Goal: Check status: Check status

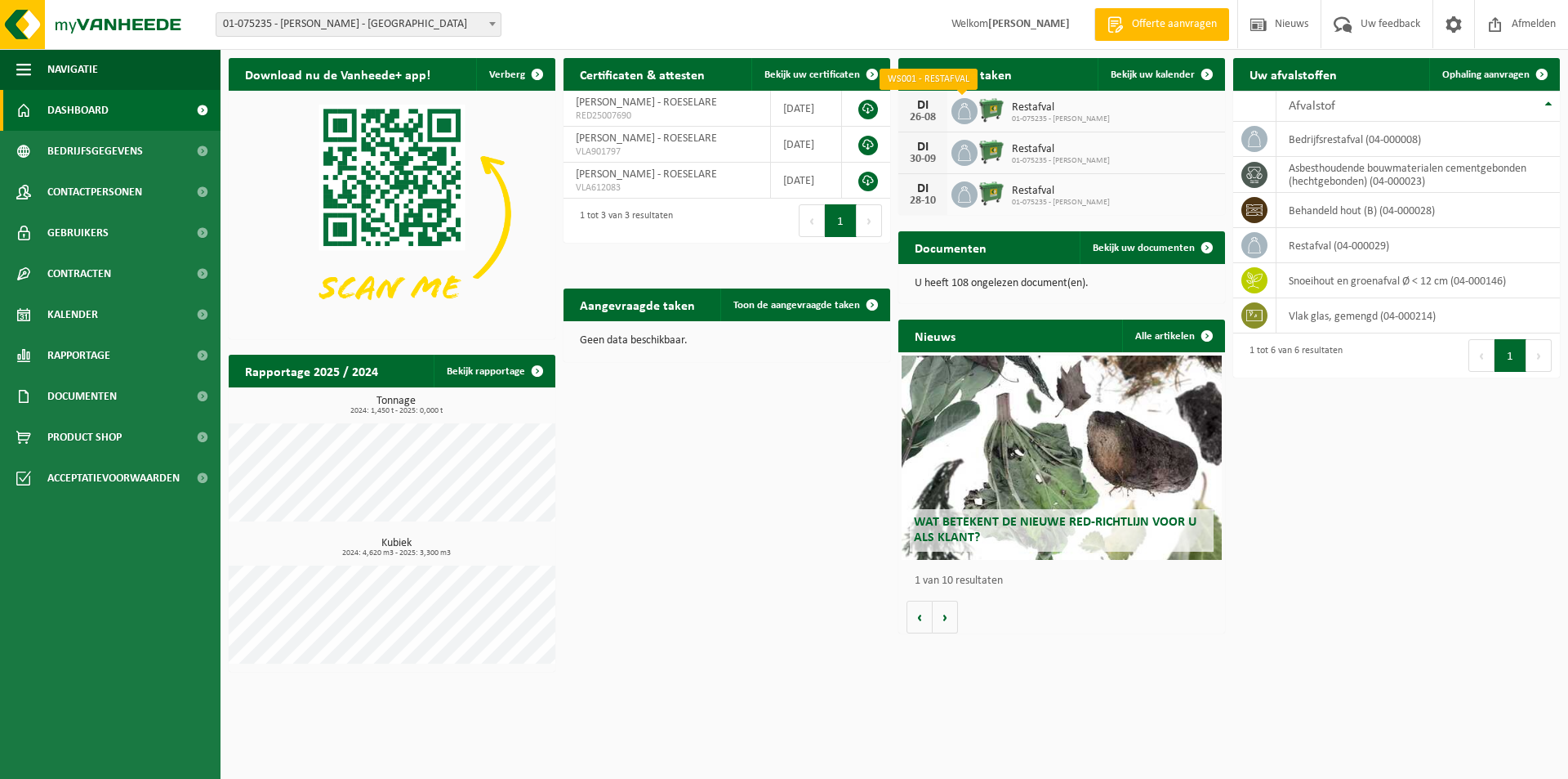
click at [964, 117] on icon at bounding box center [965, 111] width 16 height 16
click at [1212, 117] on div "DI 26-08 Restafval 01-075235 - VANTORRE MICHAEL BOUWSERVICE" at bounding box center [1062, 111] width 327 height 42
click at [971, 117] on icon at bounding box center [965, 111] width 13 height 16
click at [928, 118] on div "26-08" at bounding box center [923, 117] width 33 height 11
click at [962, 156] on icon at bounding box center [965, 153] width 16 height 16
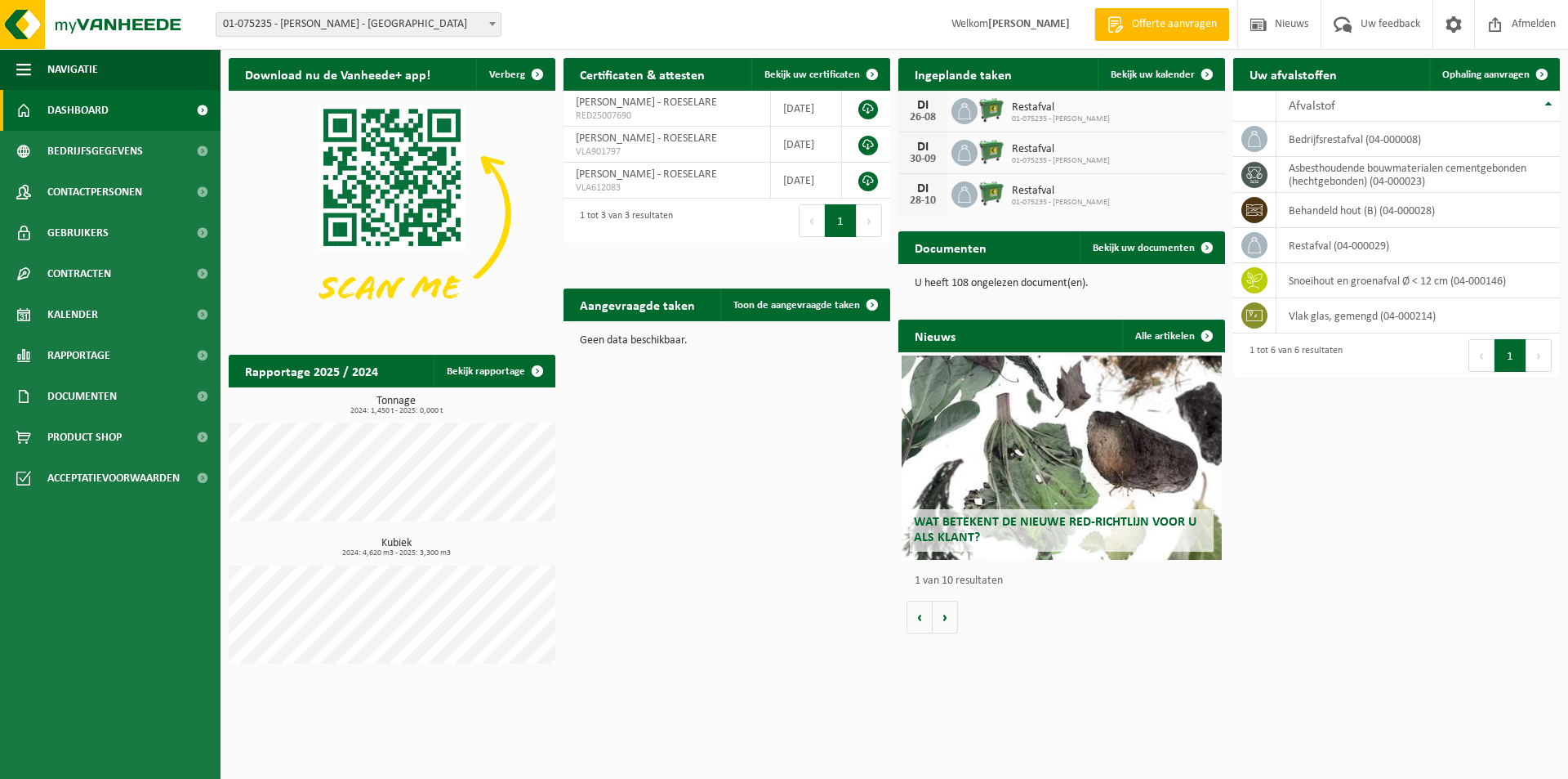
click at [993, 157] on img at bounding box center [991, 151] width 28 height 28
click at [1189, 74] on span "Bekijk uw kalender" at bounding box center [1153, 75] width 85 height 11
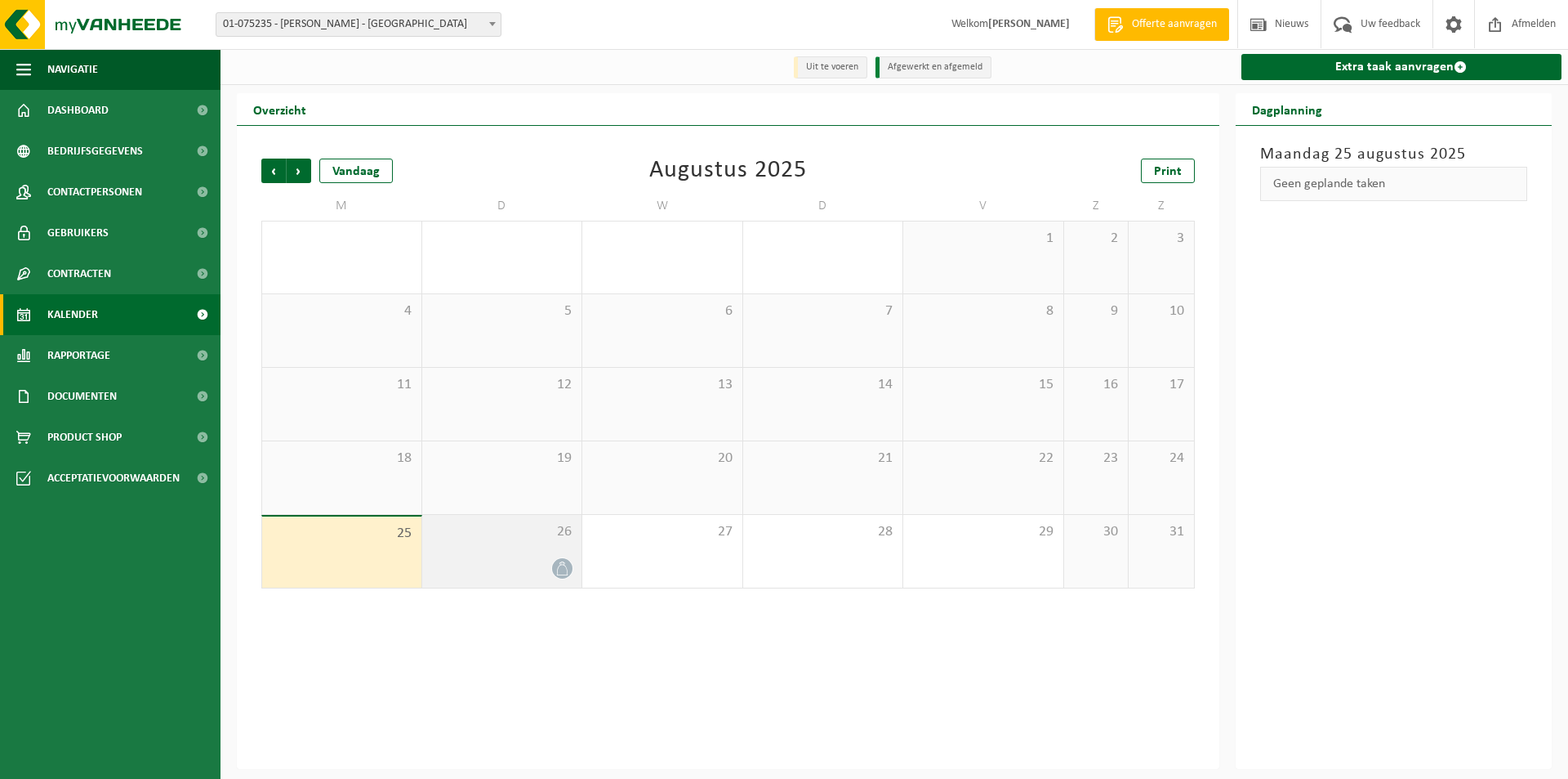
click at [560, 565] on icon at bounding box center [562, 568] width 11 height 14
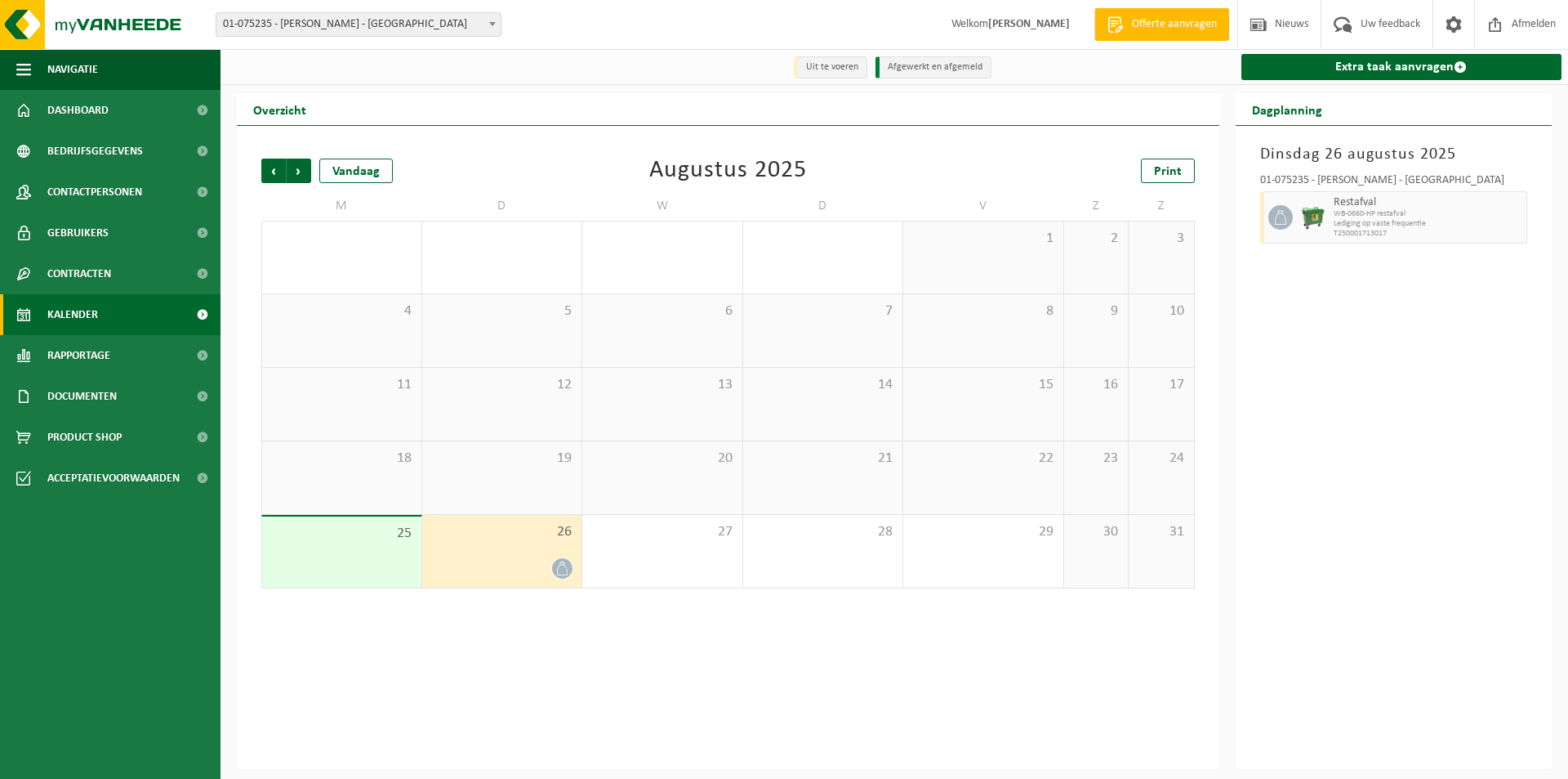
click at [1293, 225] on div at bounding box center [1278, 218] width 37 height 53
click at [1279, 223] on icon at bounding box center [1281, 218] width 15 height 15
click at [1520, 226] on span "Lediging op vaste frequentie" at bounding box center [1428, 224] width 190 height 10
click at [1538, 224] on div "[DATE] 01-075235 - [PERSON_NAME] - ROESELARE Restafval WB-0660-HP restafval Led…" at bounding box center [1394, 447] width 317 height 643
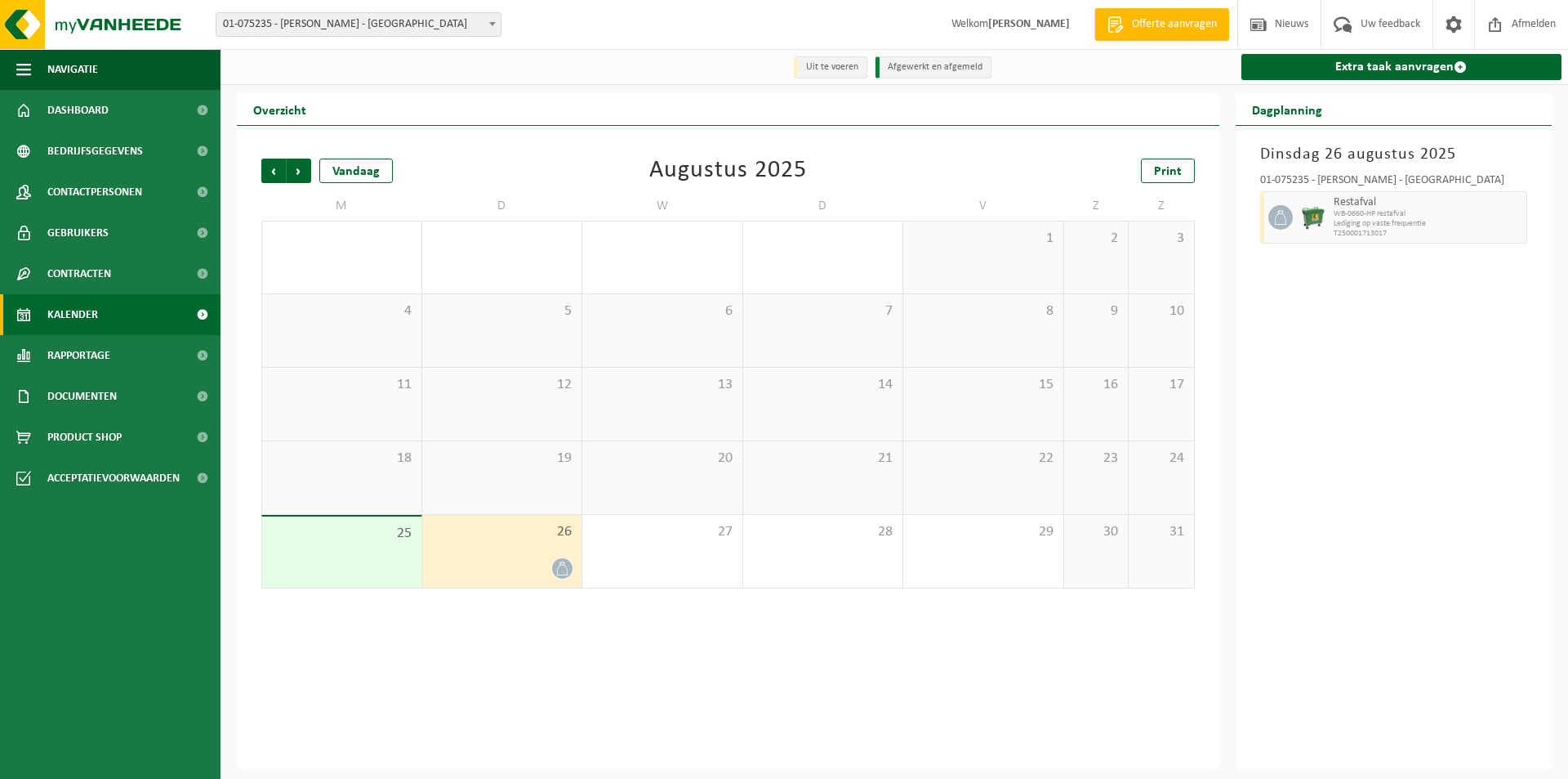
click at [1509, 229] on span "Lediging op vaste frequentie" at bounding box center [1428, 224] width 190 height 10
click at [1277, 216] on icon at bounding box center [1281, 218] width 15 height 15
click at [1307, 211] on img at bounding box center [1314, 218] width 25 height 25
click at [1259, 220] on div "01-075235 - [PERSON_NAME] - ROESELARE Restafval WB-0660-HP restafval Lediging o…" at bounding box center [1394, 206] width 284 height 80
click at [1236, 221] on div "[DATE] 01-075235 - [PERSON_NAME] - ROESELARE Restafval WB-0660-HP restafval Led…" at bounding box center [1394, 447] width 317 height 643
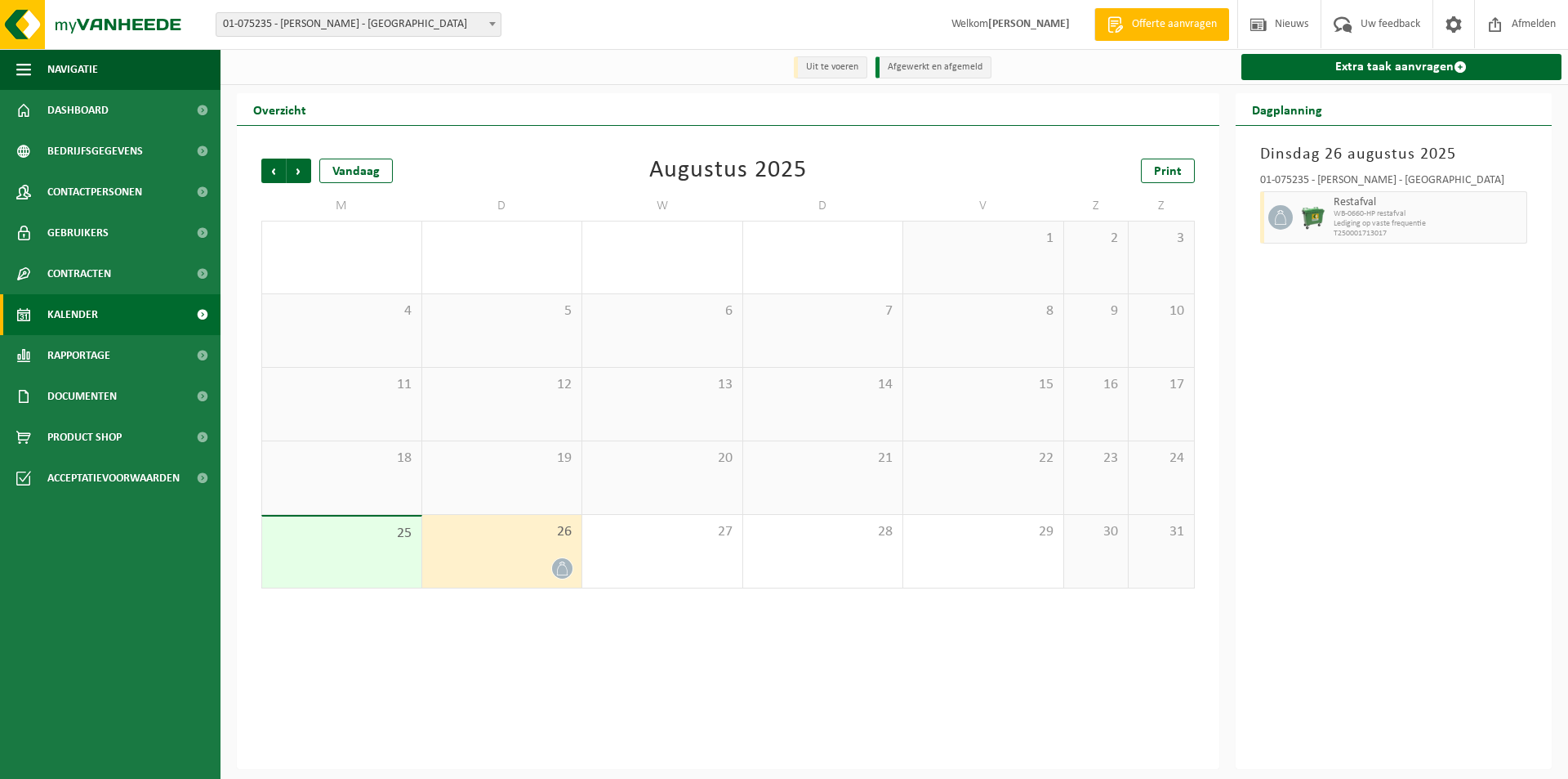
click at [562, 569] on icon at bounding box center [562, 568] width 14 height 14
click at [1452, 225] on span "Lediging op vaste frequentie" at bounding box center [1428, 224] width 190 height 10
click at [304, 172] on span "Volgende" at bounding box center [299, 171] width 25 height 25
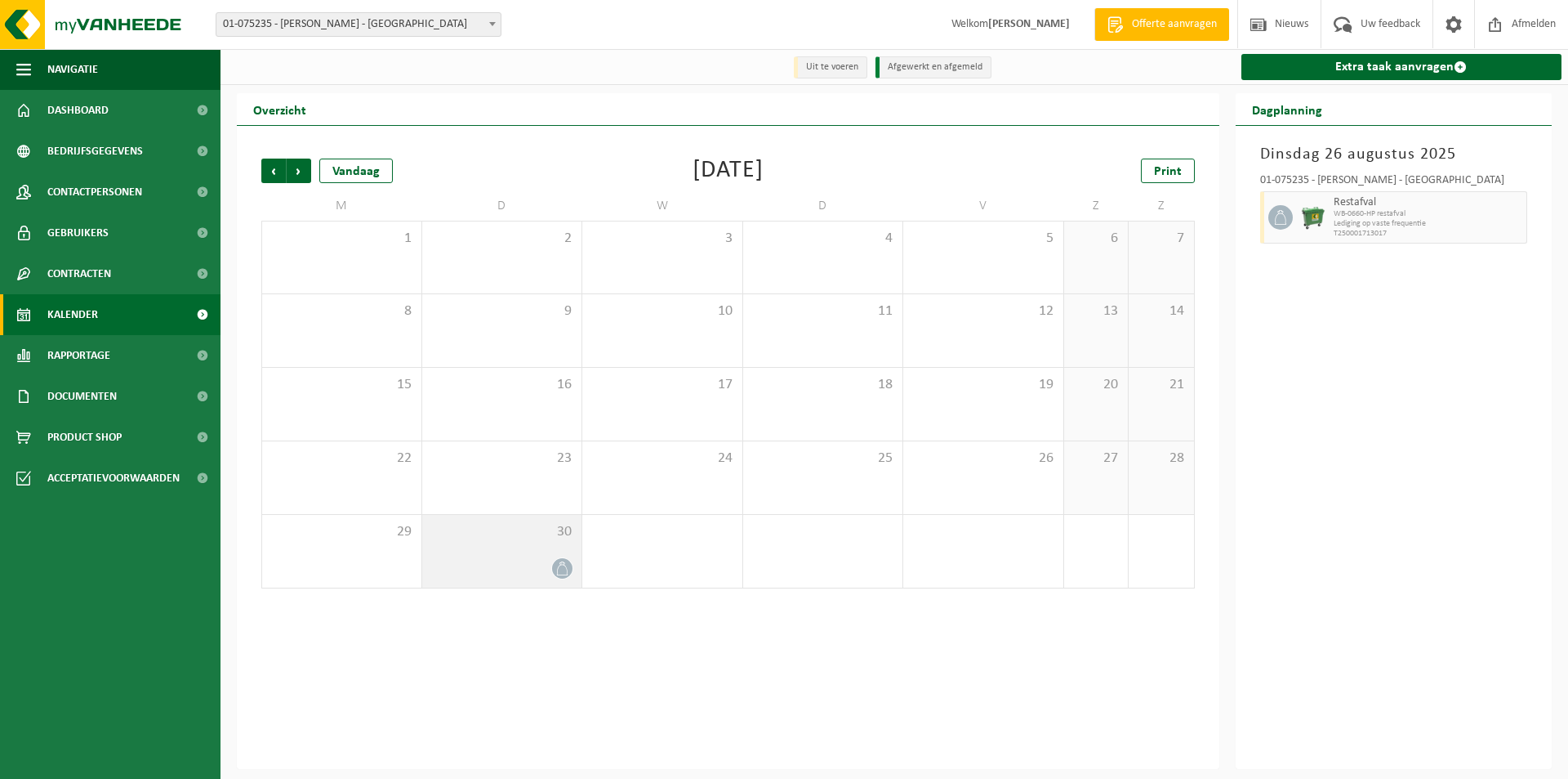
click at [554, 570] on span at bounding box center [562, 568] width 21 height 21
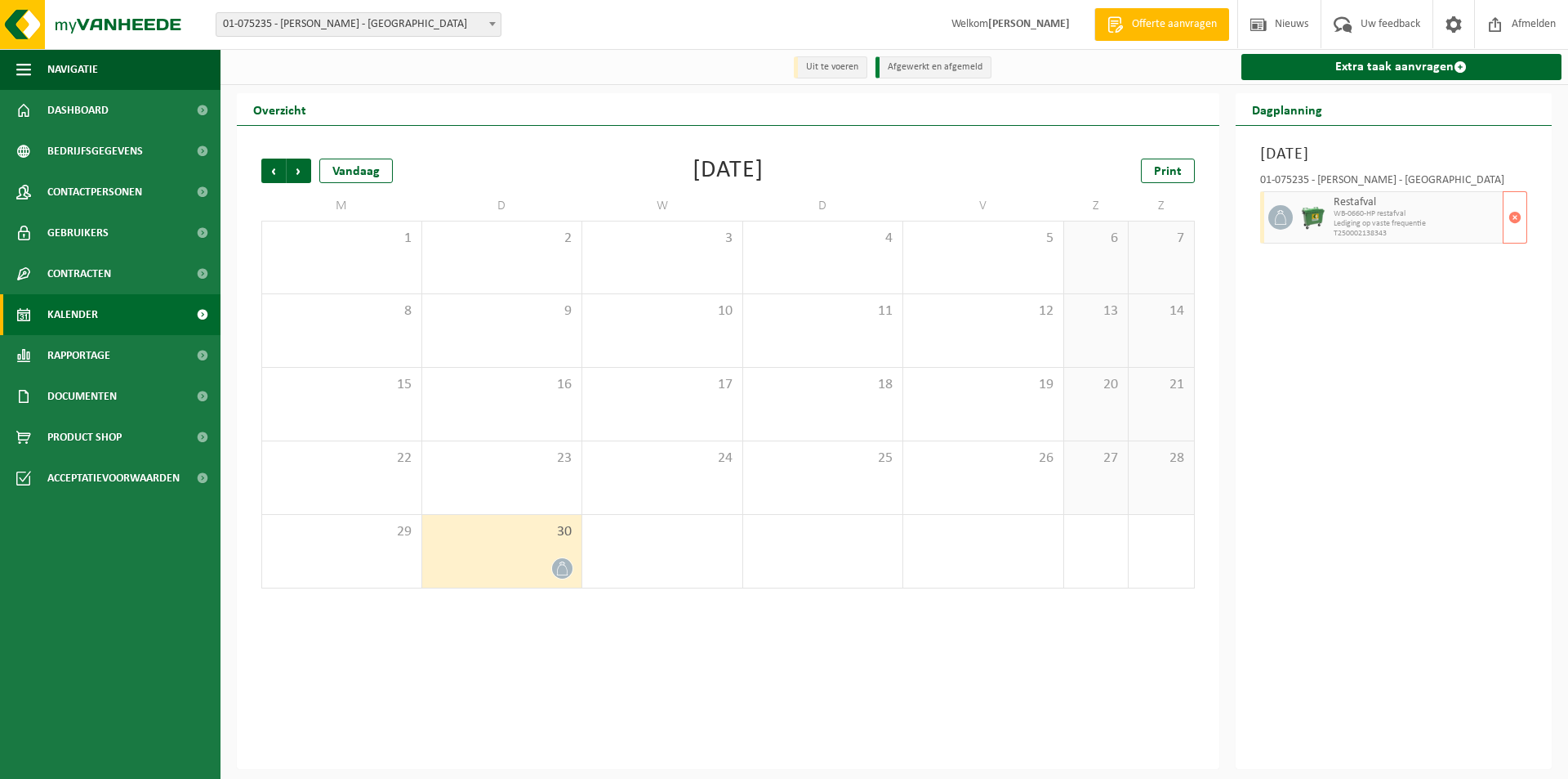
click at [1354, 227] on span "Lediging op vaste frequentie" at bounding box center [1416, 224] width 166 height 10
click at [1521, 222] on button "button" at bounding box center [1515, 218] width 25 height 53
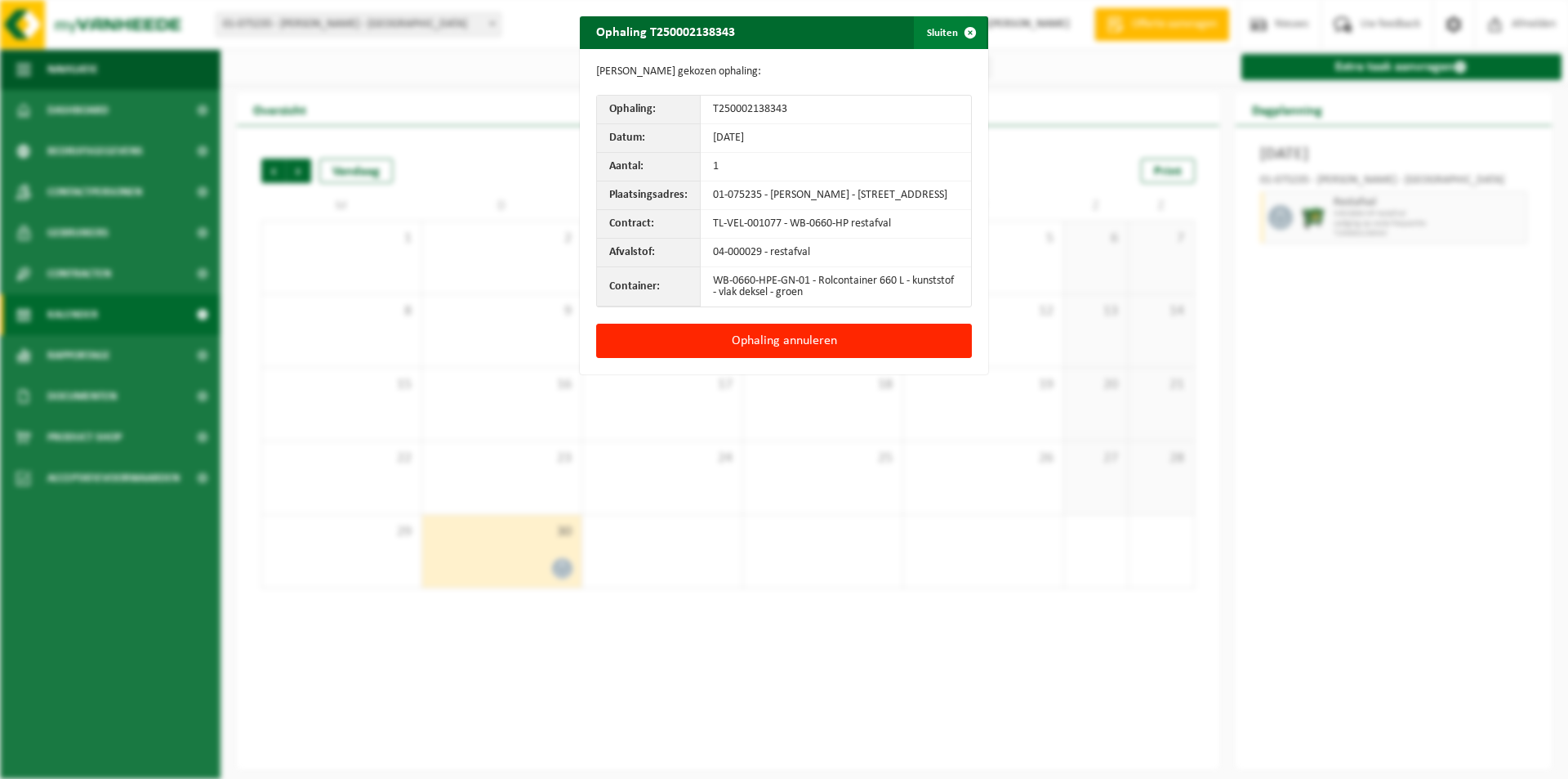
click at [966, 31] on span "button" at bounding box center [971, 33] width 33 height 33
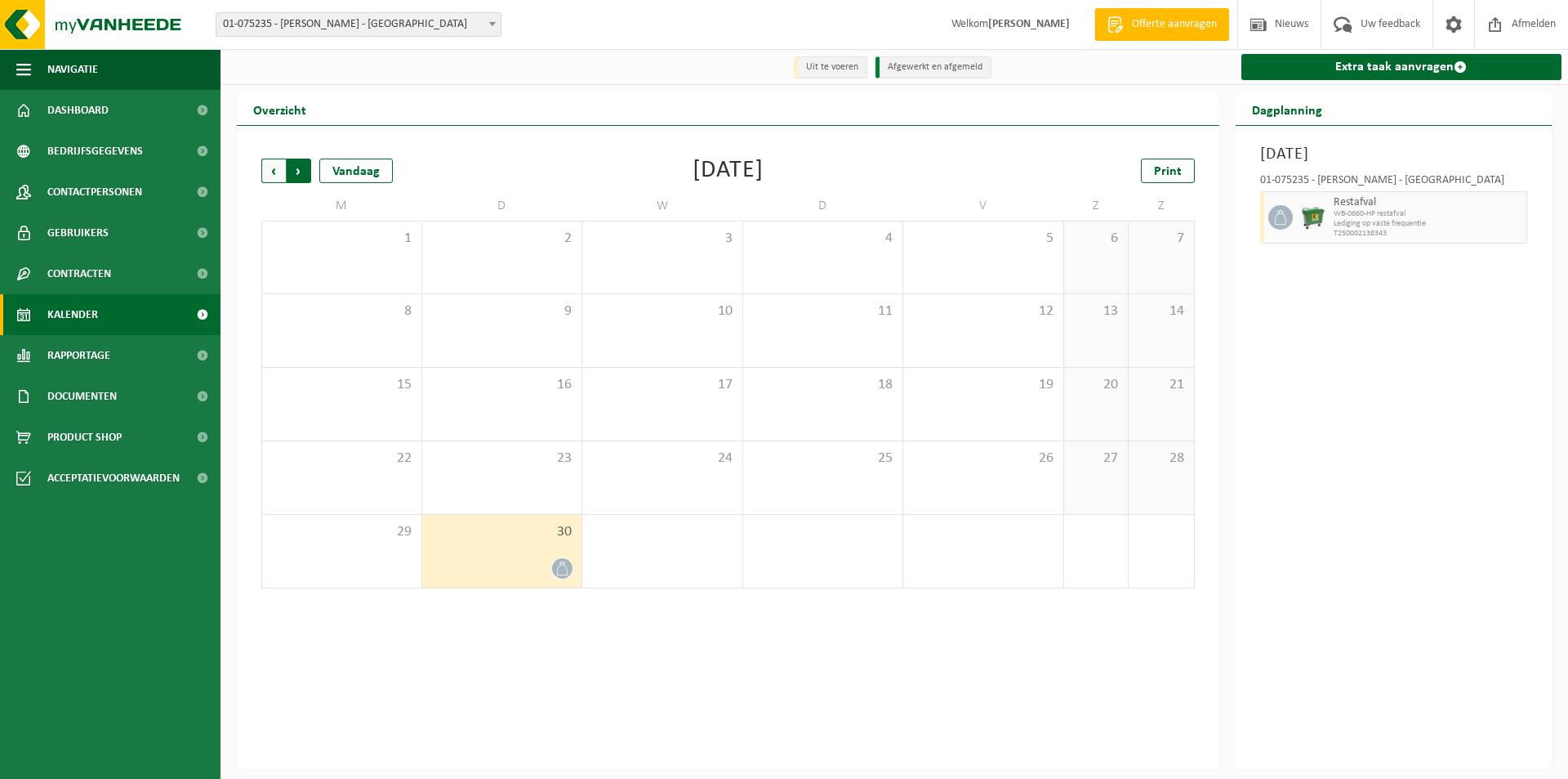
click at [267, 170] on span "Vorige" at bounding box center [274, 171] width 25 height 25
